Goal: Information Seeking & Learning: Learn about a topic

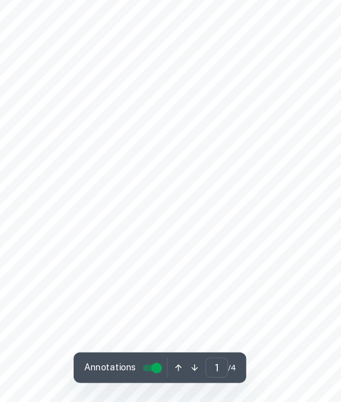
scroll to position [27, 0]
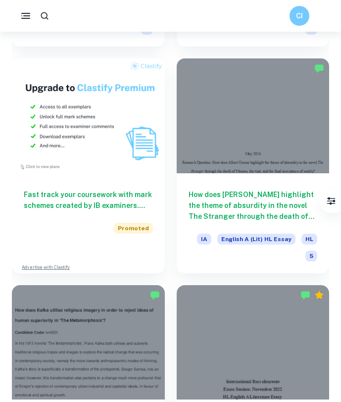
scroll to position [1144, 0]
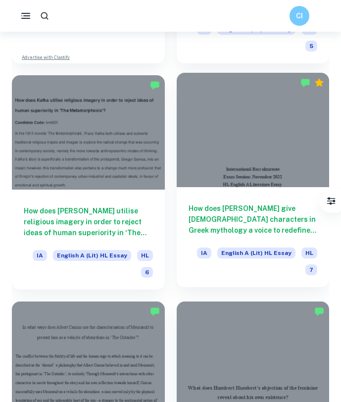
click at [226, 210] on h6 "How does [PERSON_NAME] give [DEMOGRAPHIC_DATA] characters in Greek mythology a …" at bounding box center [253, 219] width 129 height 33
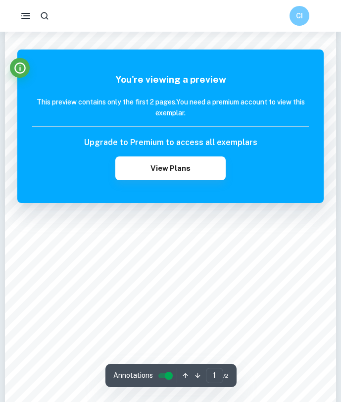
scroll to position [18, 0]
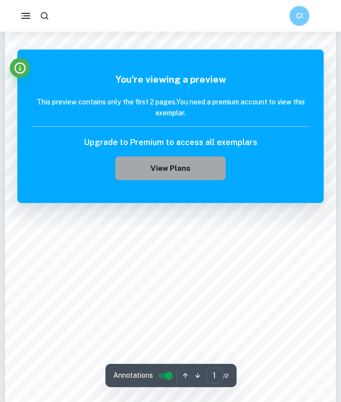
click at [206, 171] on button "View Plans" at bounding box center [170, 169] width 111 height 24
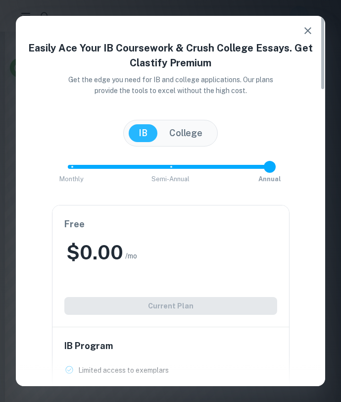
click at [202, 304] on div "Free $ 0.00 /mo Add College (+ $ 2 /mo) Current Plan" at bounding box center [171, 266] width 237 height 121
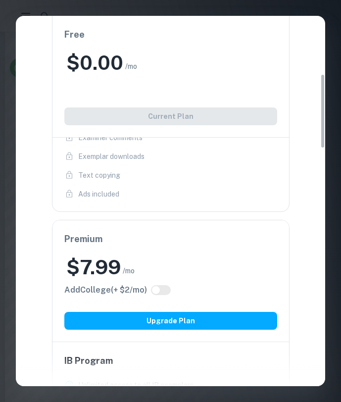
scroll to position [0, 0]
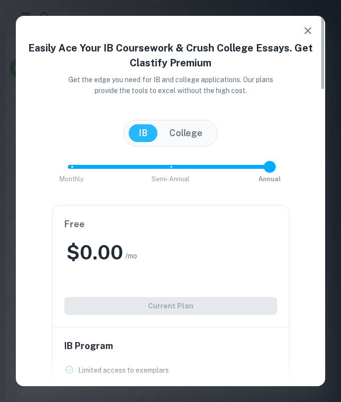
click at [308, 32] on icon "button" at bounding box center [308, 31] width 12 height 12
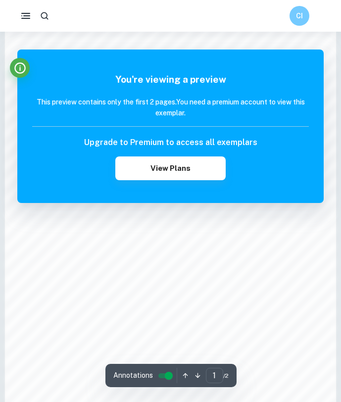
scroll to position [497, 0]
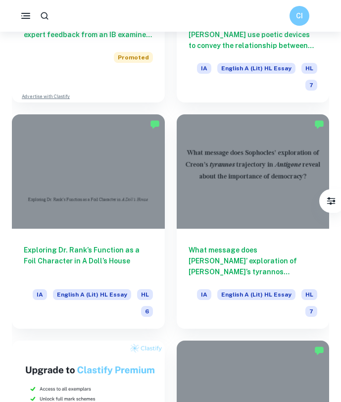
scroll to position [664, 0]
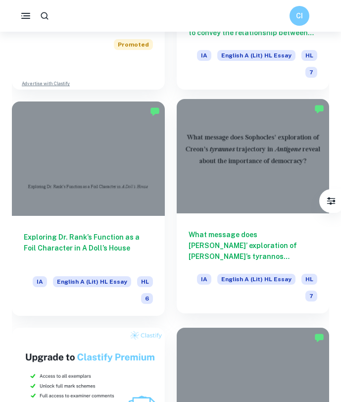
click at [222, 216] on div "What message does [PERSON_NAME]’ exploration of [PERSON_NAME]’s tyrannos trajec…" at bounding box center [253, 264] width 153 height 100
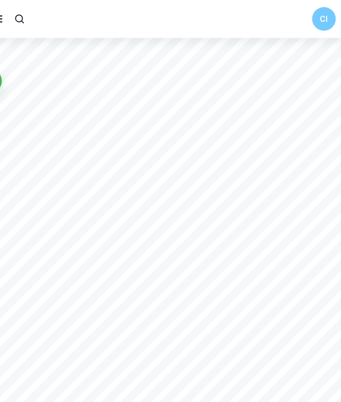
scroll to position [508, 0]
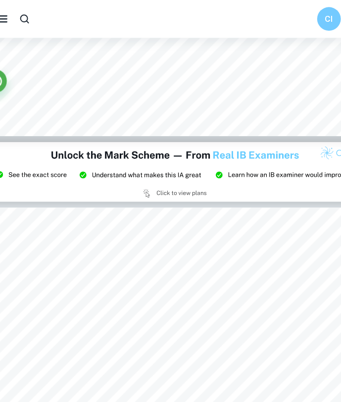
type input "2"
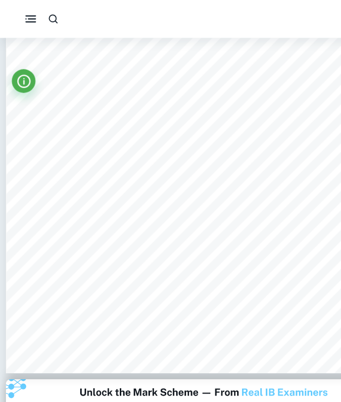
scroll to position [640, 0]
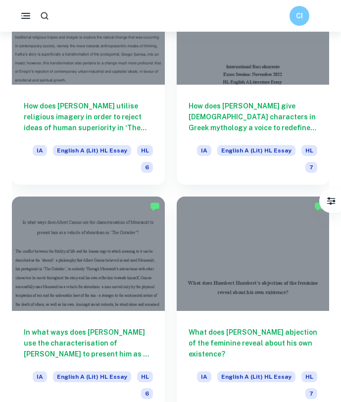
scroll to position [1250, 0]
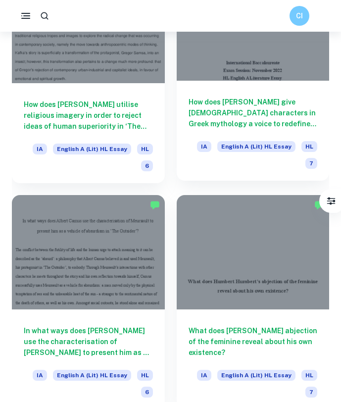
click at [231, 95] on div "How does [PERSON_NAME] give [DEMOGRAPHIC_DATA] characters in Greek mythology a …" at bounding box center [253, 131] width 153 height 100
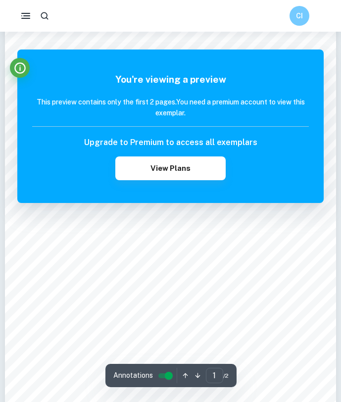
scroll to position [118, 0]
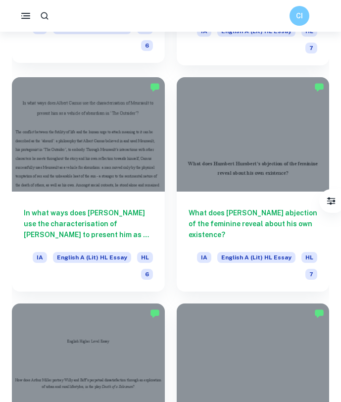
scroll to position [1369, 0]
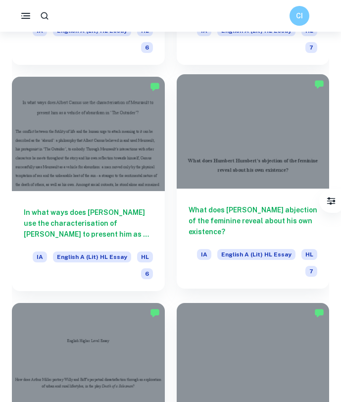
click at [204, 224] on h6 "What does [PERSON_NAME] abjection of the feminine reveal about his own existenc…" at bounding box center [253, 221] width 129 height 33
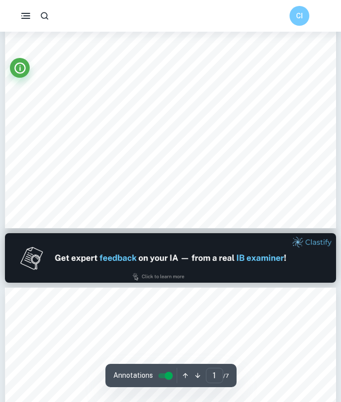
type input "2"
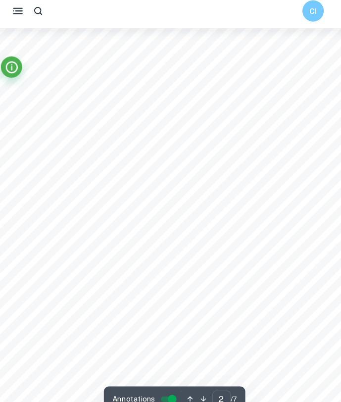
scroll to position [551, 0]
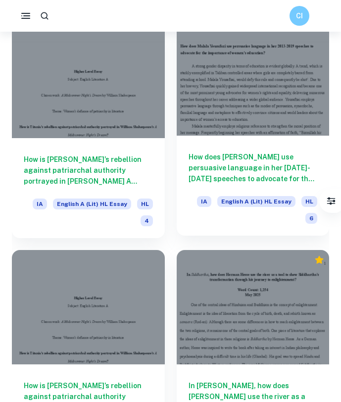
scroll to position [5272, 0]
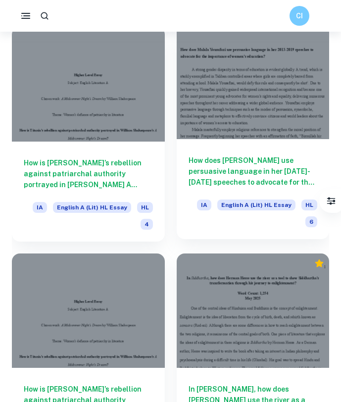
click at [228, 99] on div at bounding box center [253, 81] width 153 height 114
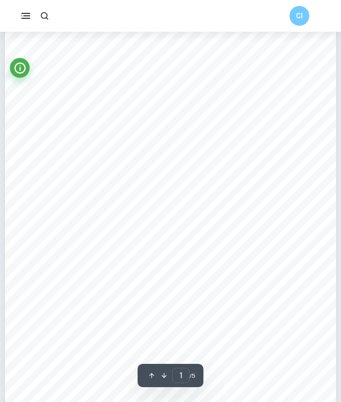
scroll to position [50, 0]
